Goal: Find specific page/section: Find specific page/section

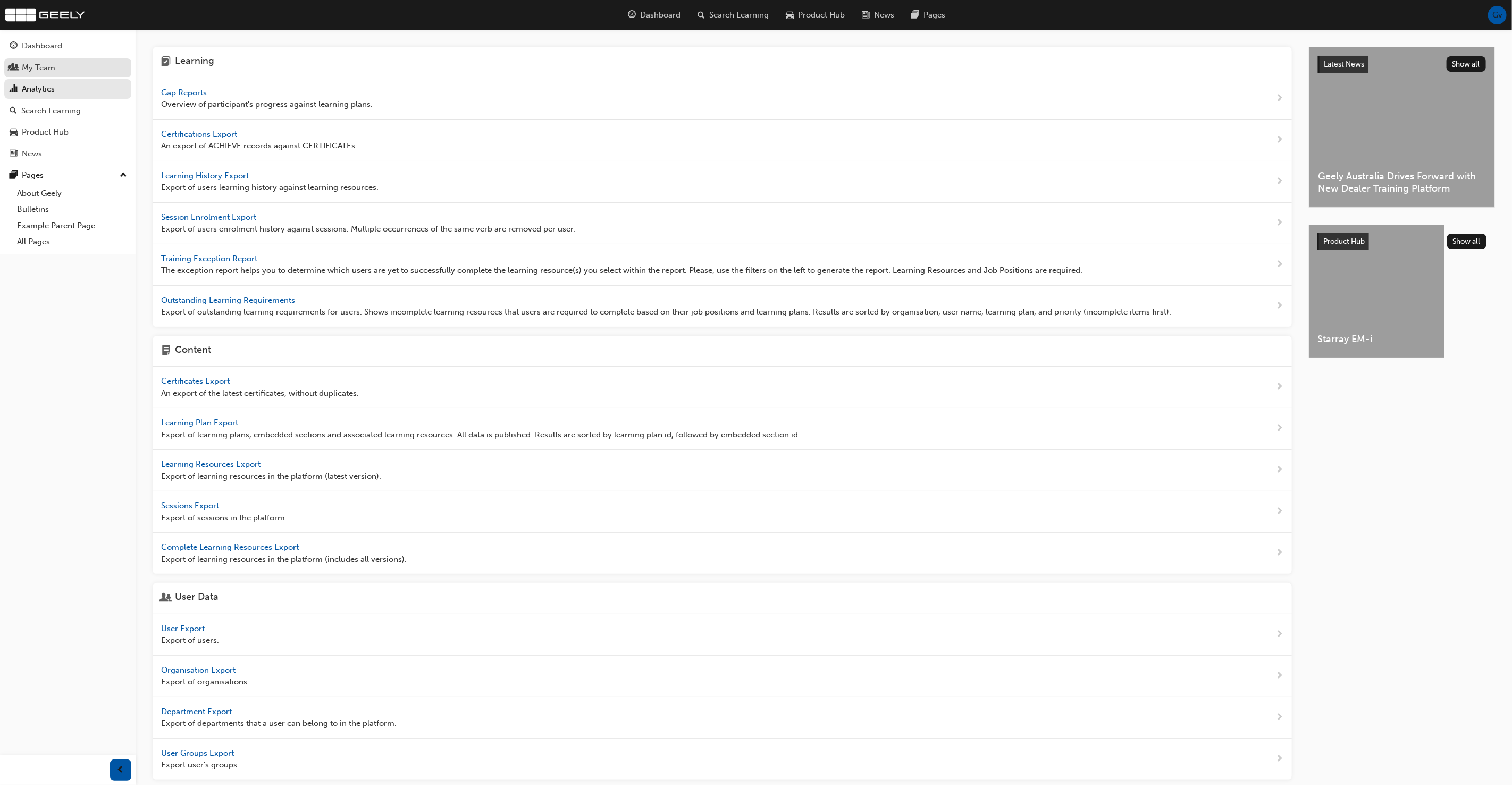
click at [92, 64] on div "My Team" at bounding box center [68, 68] width 117 height 14
